Goal: Task Accomplishment & Management: Manage account settings

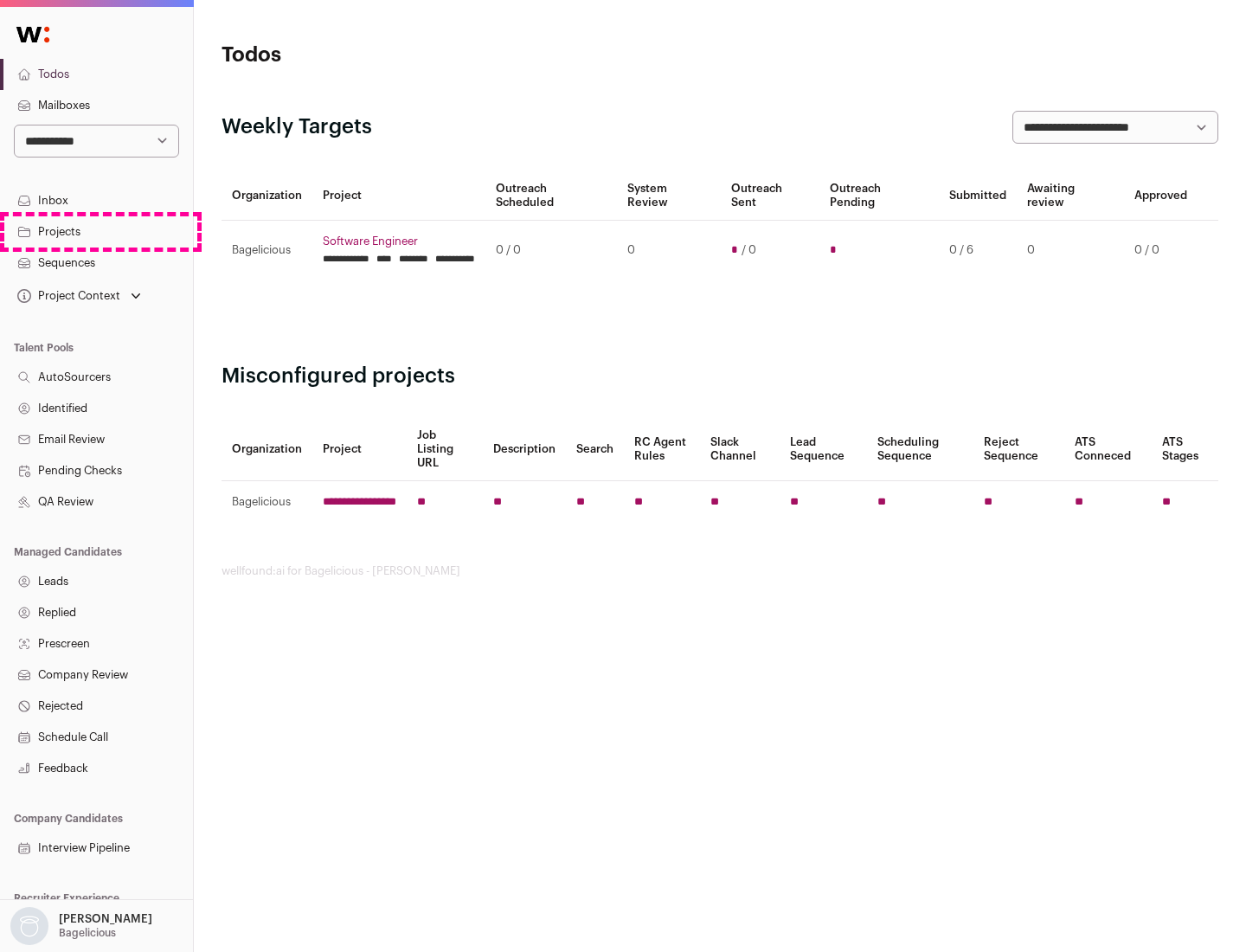
click at [96, 231] on link "Projects" at bounding box center [96, 232] width 193 height 31
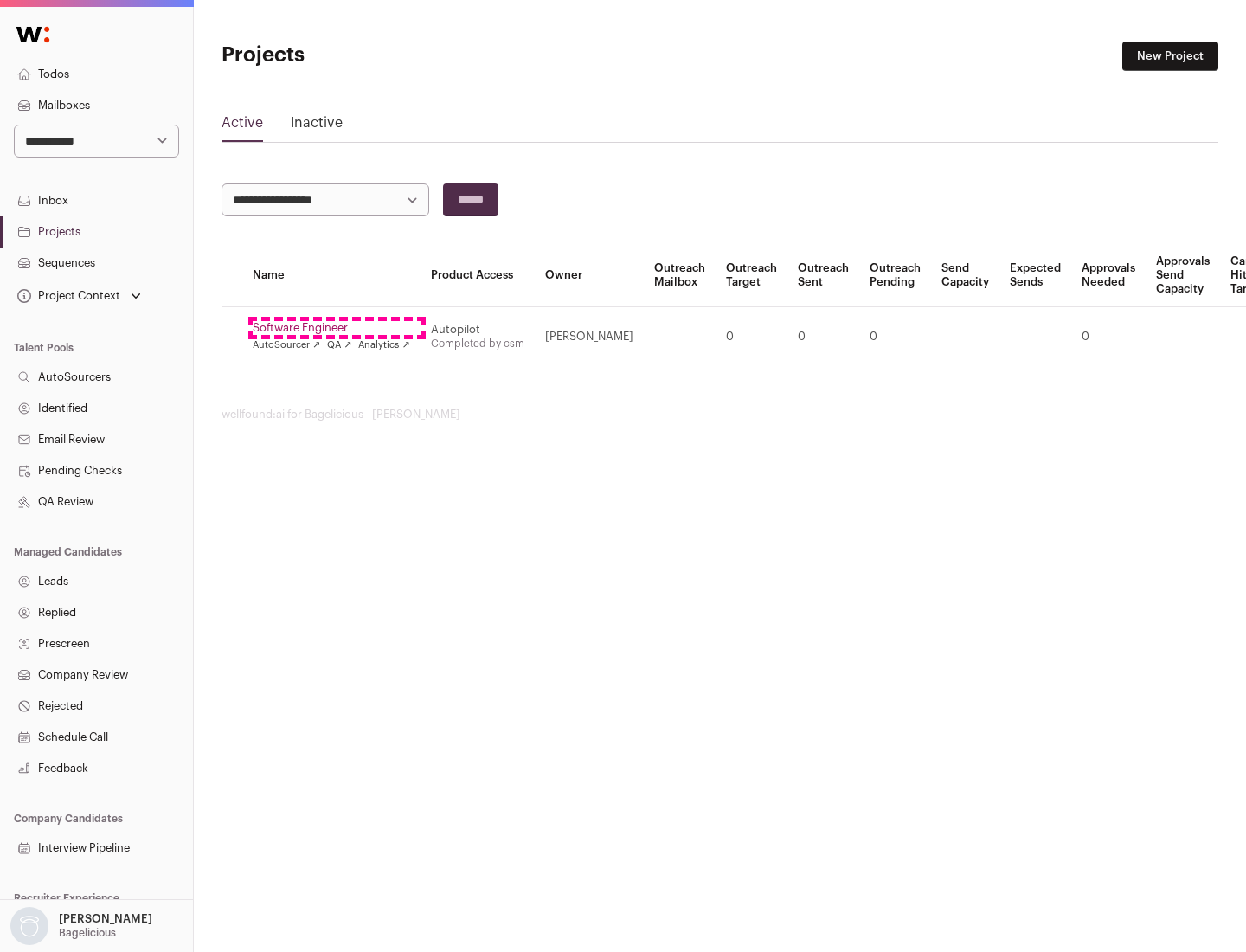
click at [336, 328] on link "Software Engineer" at bounding box center [331, 327] width 158 height 14
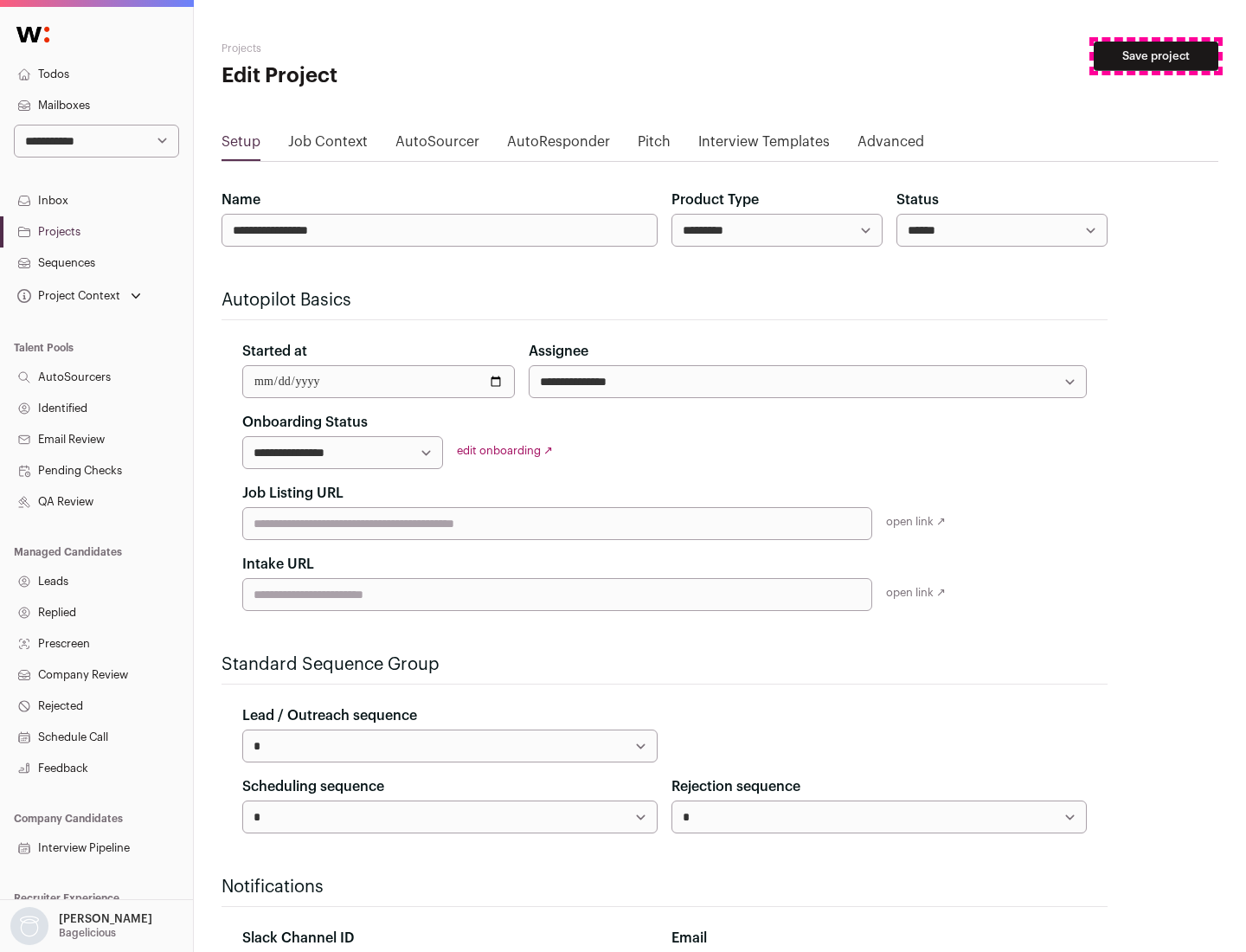
click at [1157, 56] on button "Save project" at bounding box center [1156, 56] width 124 height 29
